Goal: Go to known website: Access a specific website the user already knows

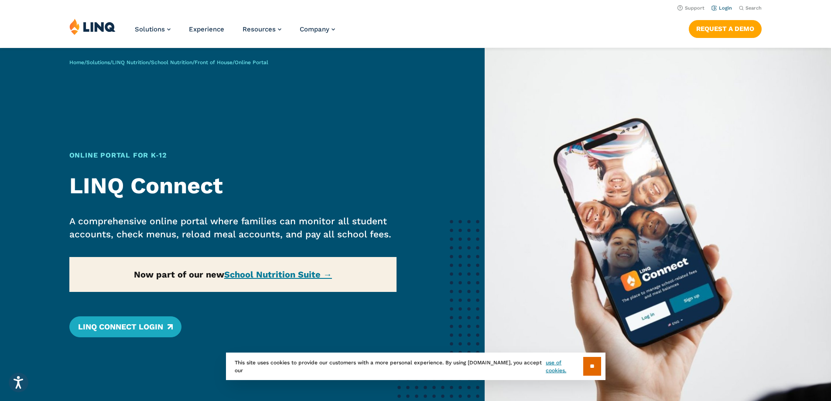
click at [722, 7] on link "Login" at bounding box center [722, 8] width 21 height 6
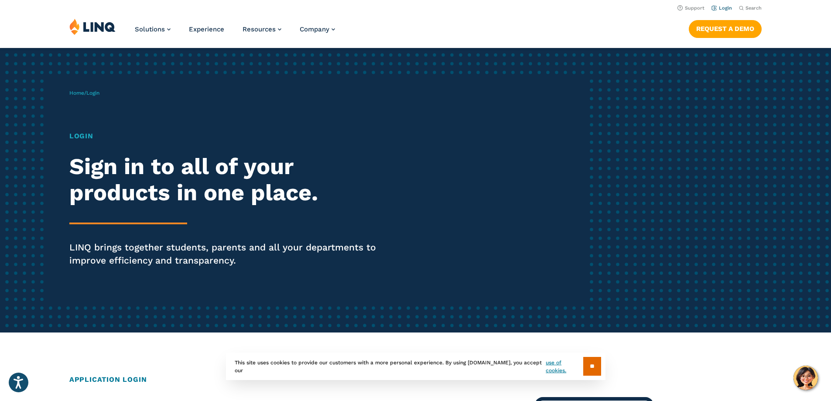
click at [717, 7] on link "Login" at bounding box center [722, 8] width 21 height 6
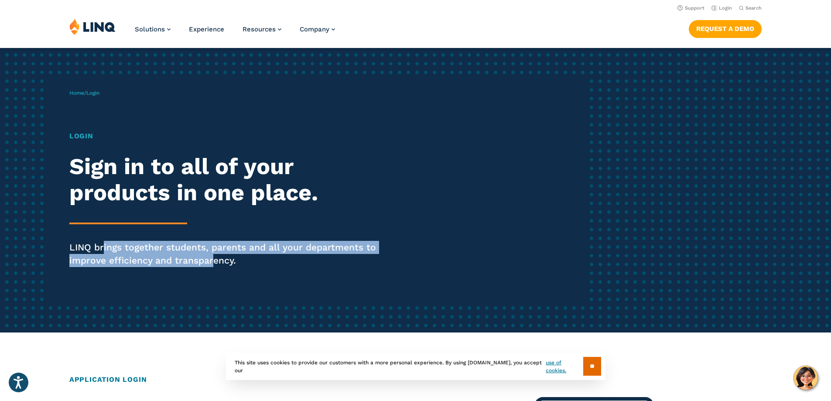
drag, startPoint x: 104, startPoint y: 245, endPoint x: 215, endPoint y: 264, distance: 112.0
click at [215, 264] on p "LINQ brings together students, parents and all your departments to improve effi…" at bounding box center [229, 254] width 320 height 26
